Goal: Register for event/course

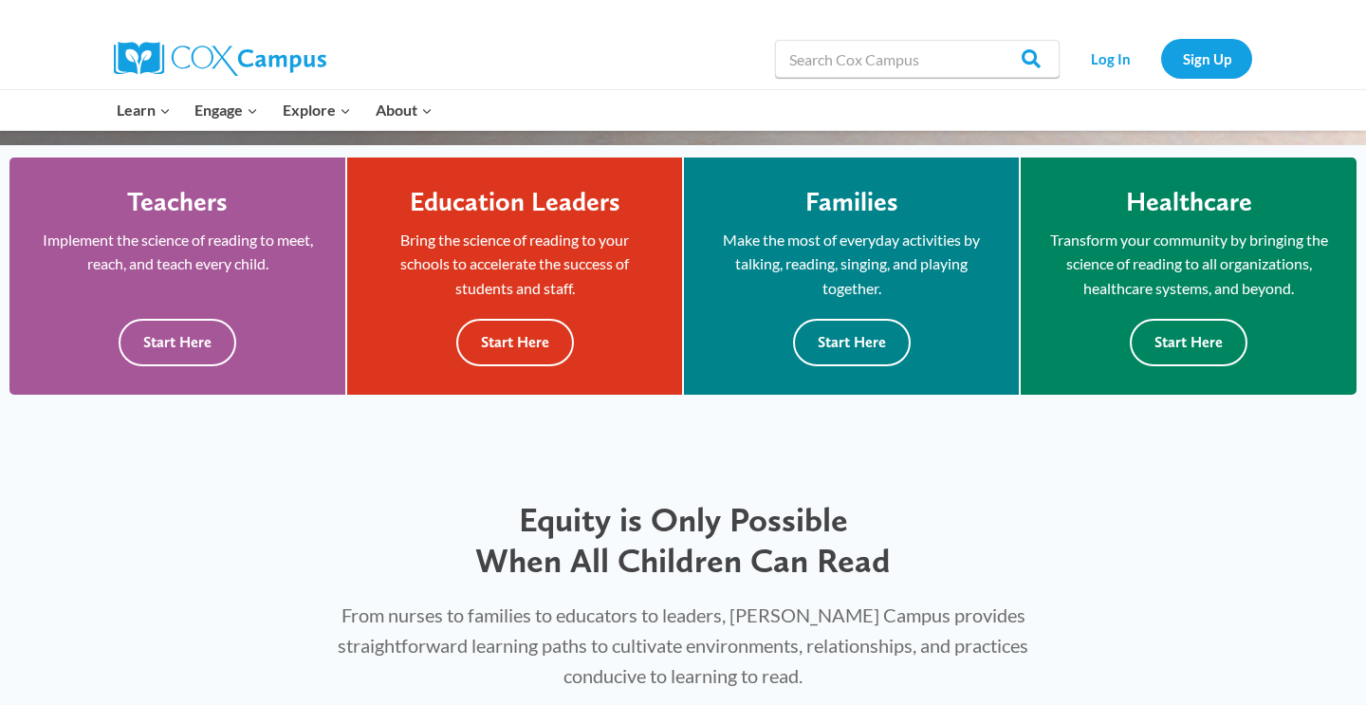
scroll to position [515, 0]
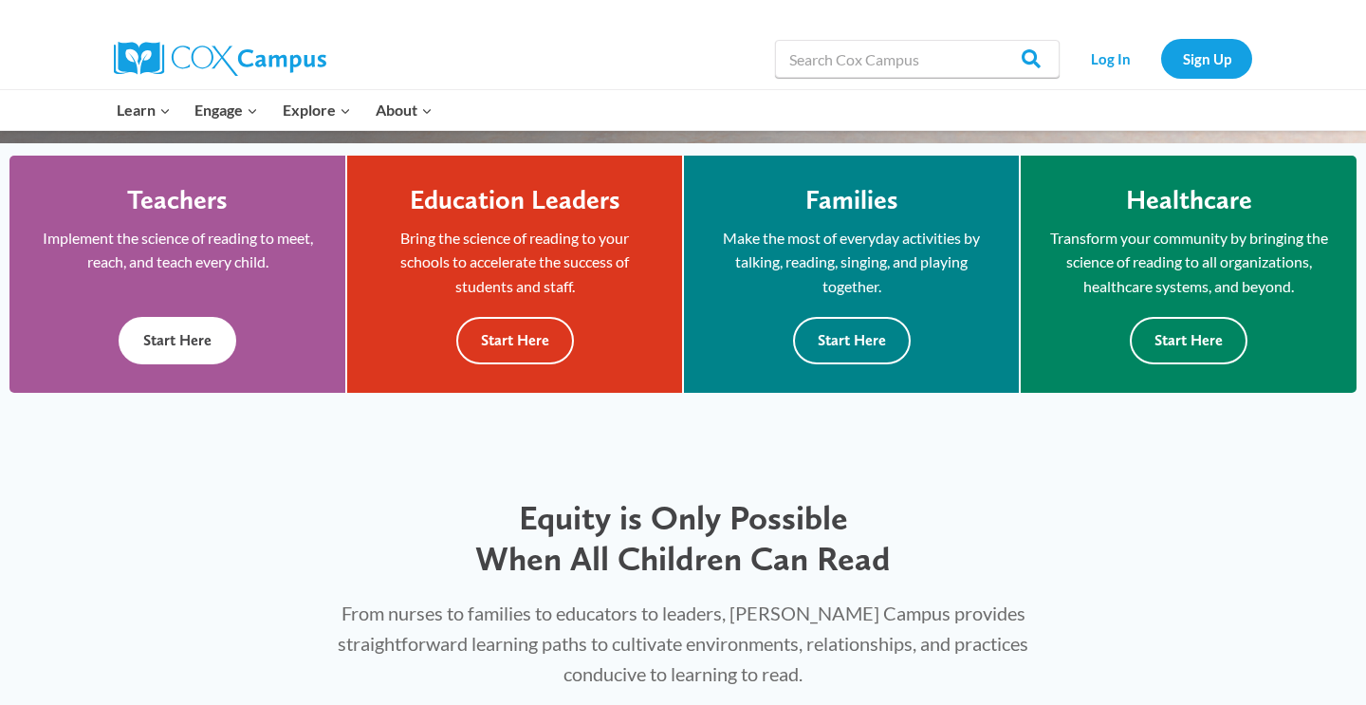
click at [187, 357] on button "Start Here" at bounding box center [178, 340] width 118 height 46
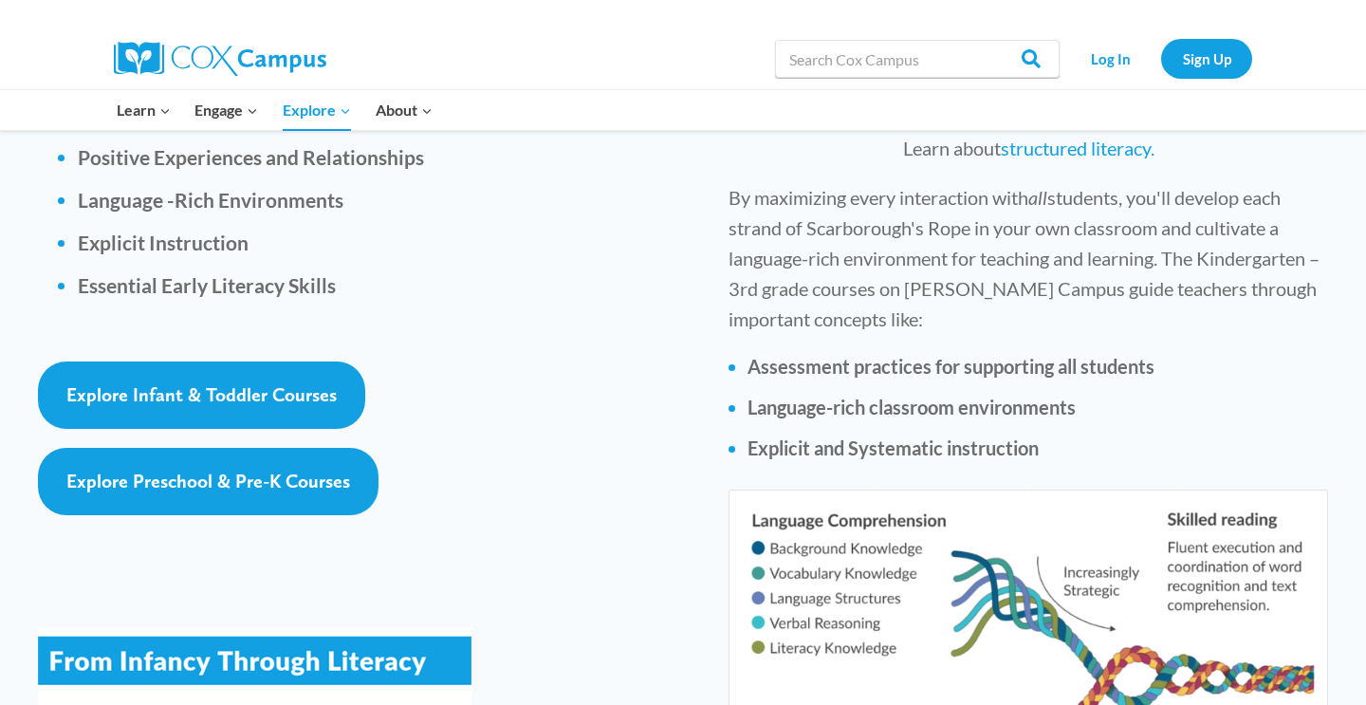
scroll to position [2835, 0]
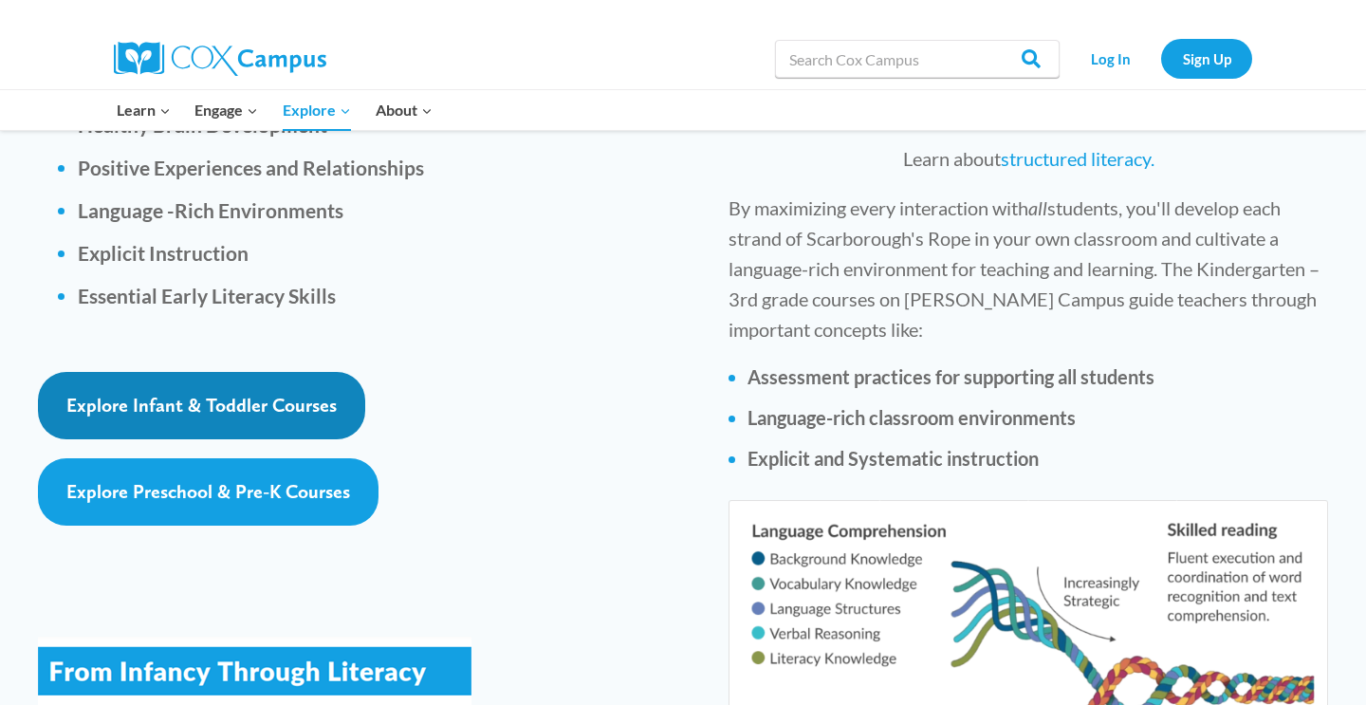
click at [248, 394] on span "Explore Infant & Toddler Courses" at bounding box center [201, 405] width 270 height 23
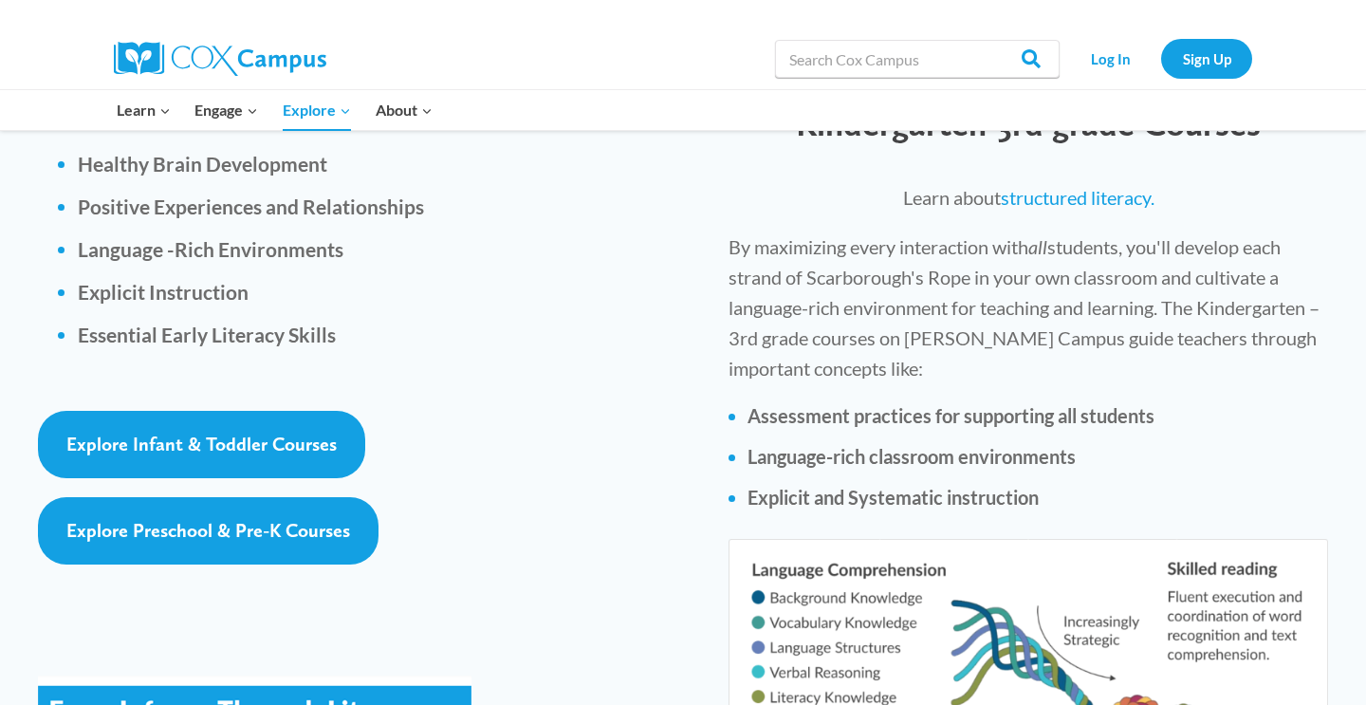
scroll to position [2795, 0]
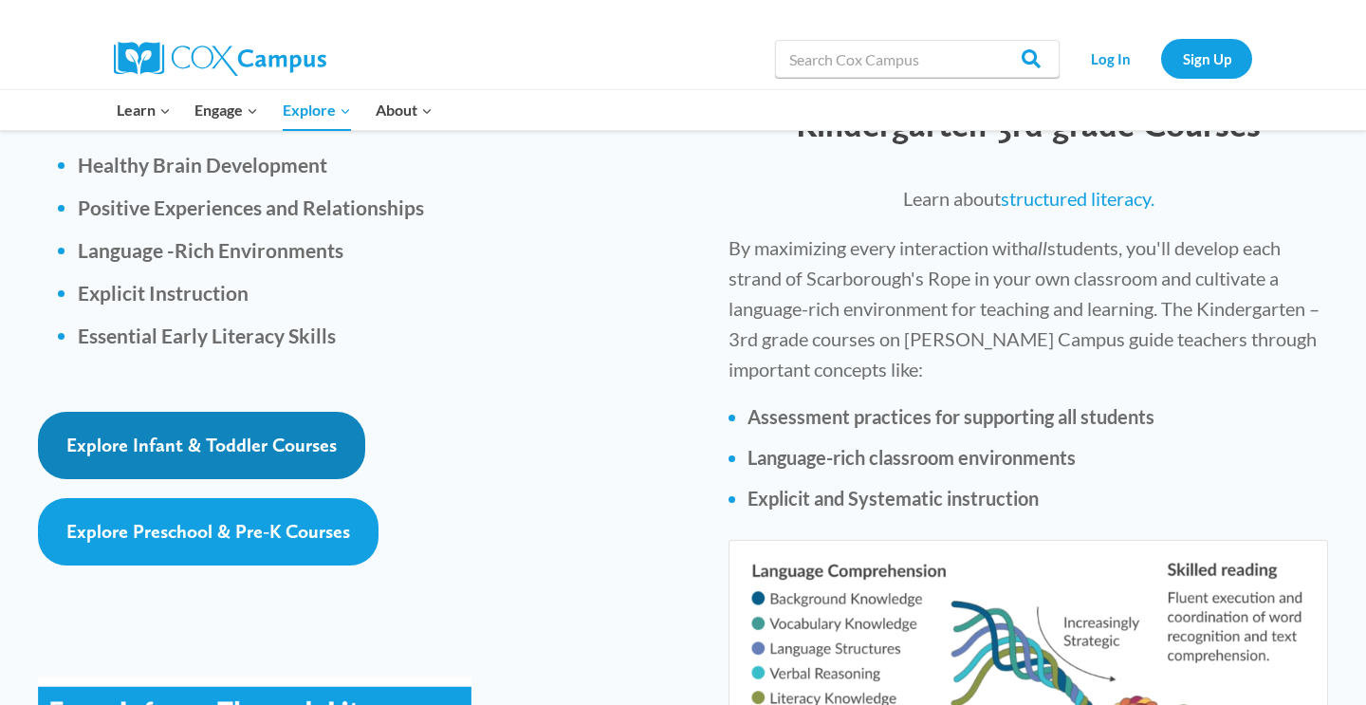
click at [260, 433] on span "Explore Infant & Toddler Courses" at bounding box center [201, 444] width 270 height 23
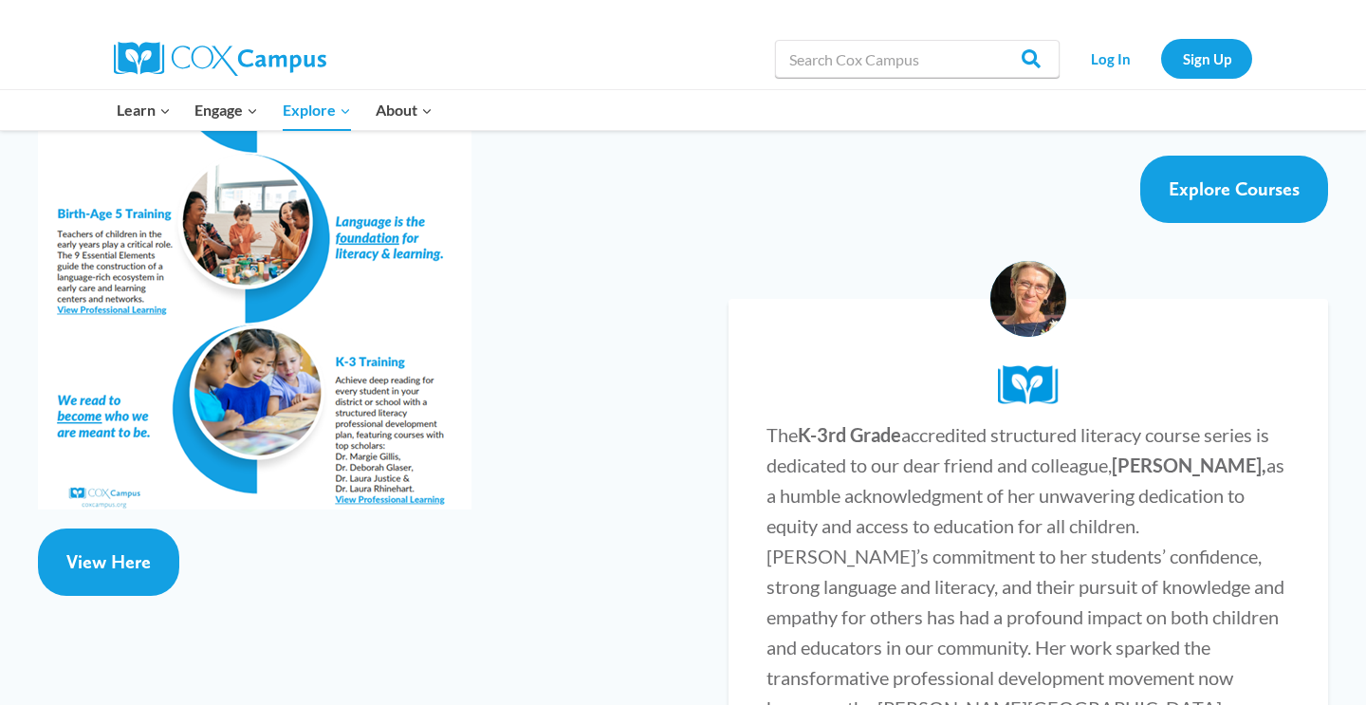
scroll to position [3866, 0]
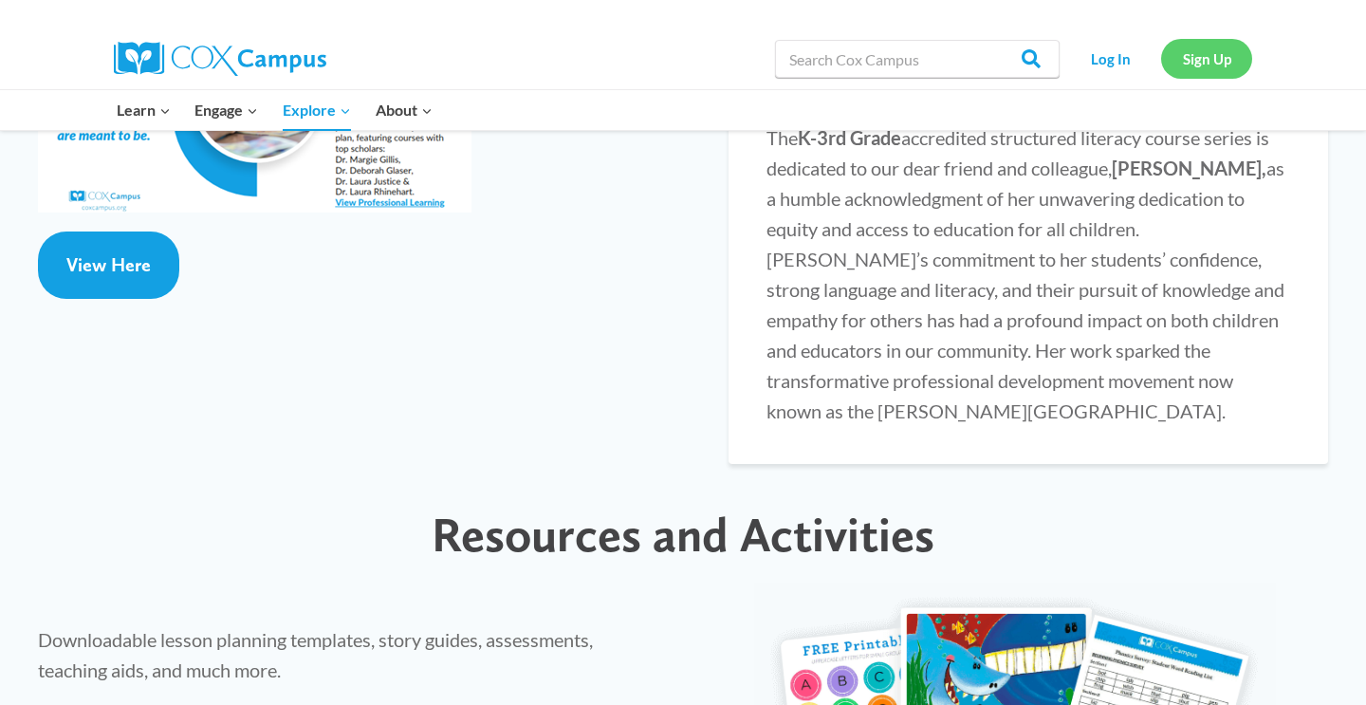
click at [1228, 64] on link "Sign Up" at bounding box center [1206, 58] width 91 height 39
click at [1238, 59] on link "Sign Up" at bounding box center [1206, 58] width 91 height 39
click at [1201, 47] on link "Sign Up" at bounding box center [1206, 58] width 91 height 39
